Goal: Transaction & Acquisition: Purchase product/service

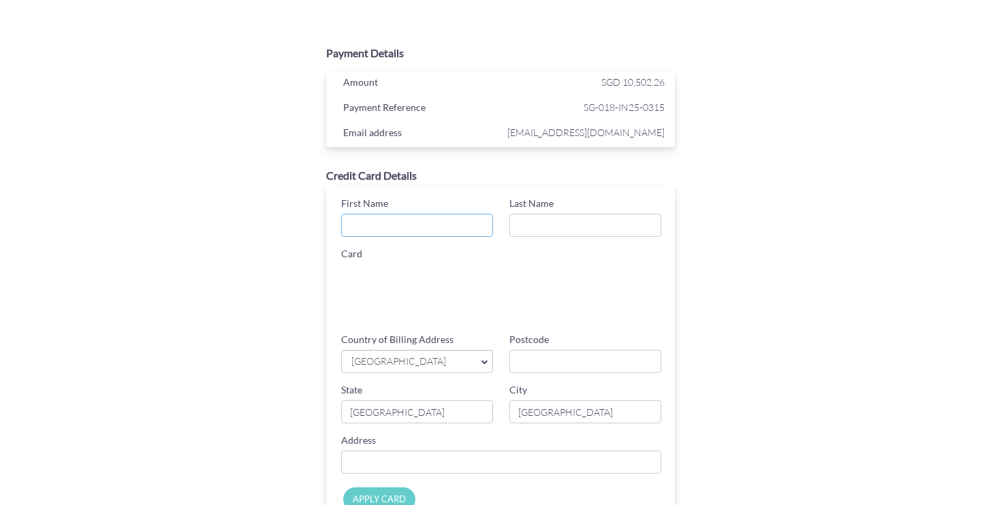
click at [360, 221] on input "First Name" at bounding box center [417, 225] width 152 height 23
type input "[PERSON_NAME] [PERSON_NAME]"
type input "Mah"
type input "278743"
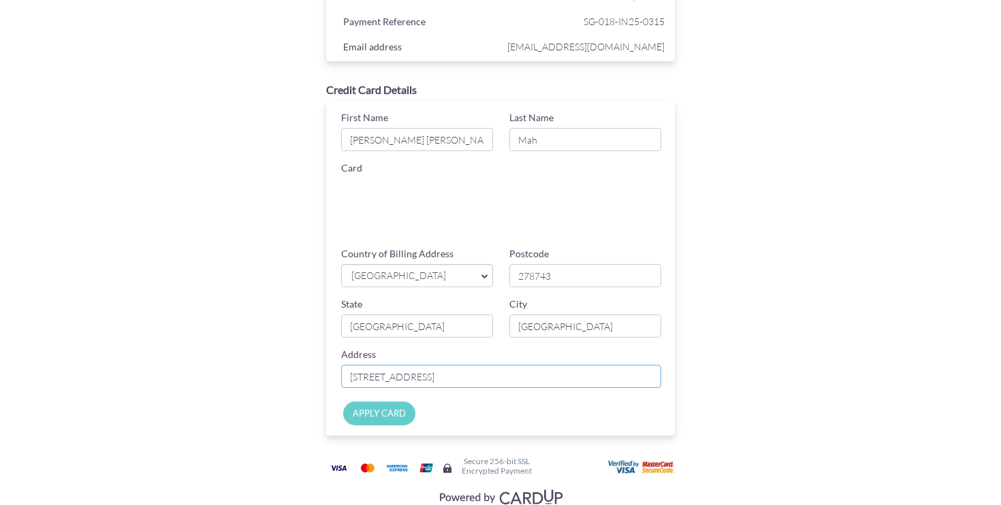
scroll to position [113, 0]
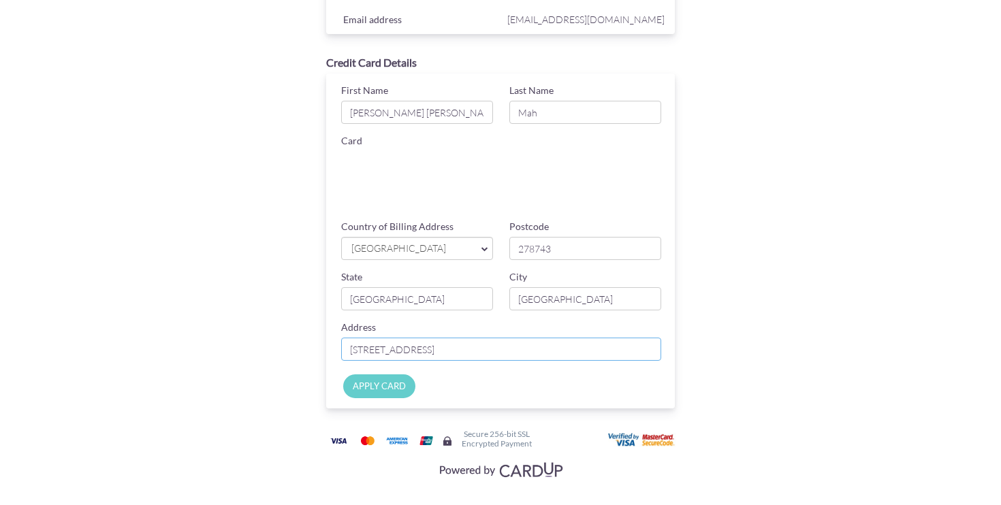
type input "[STREET_ADDRESS]"
click at [393, 386] on input "APPLY CARD" at bounding box center [379, 387] width 72 height 24
type input "Applying..."
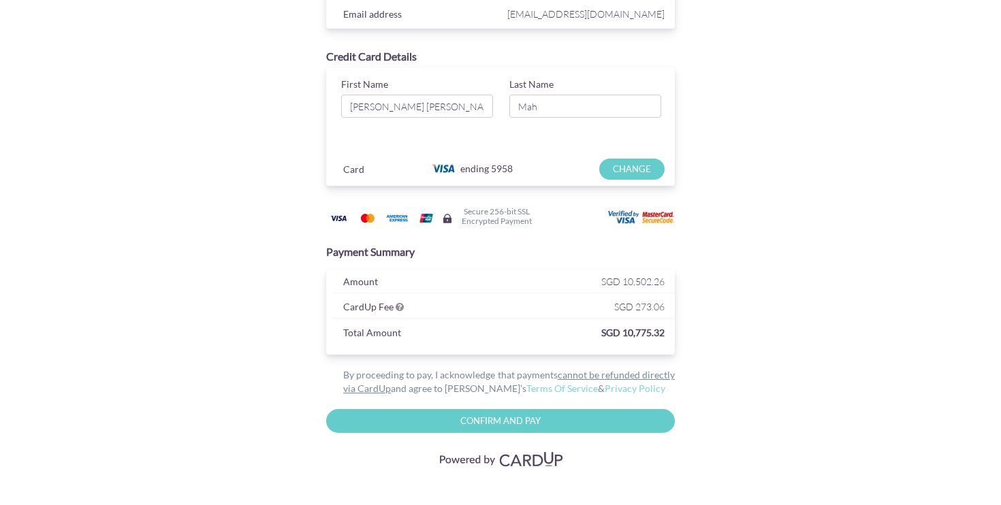
scroll to position [118, 0]
